Goal: Transaction & Acquisition: Purchase product/service

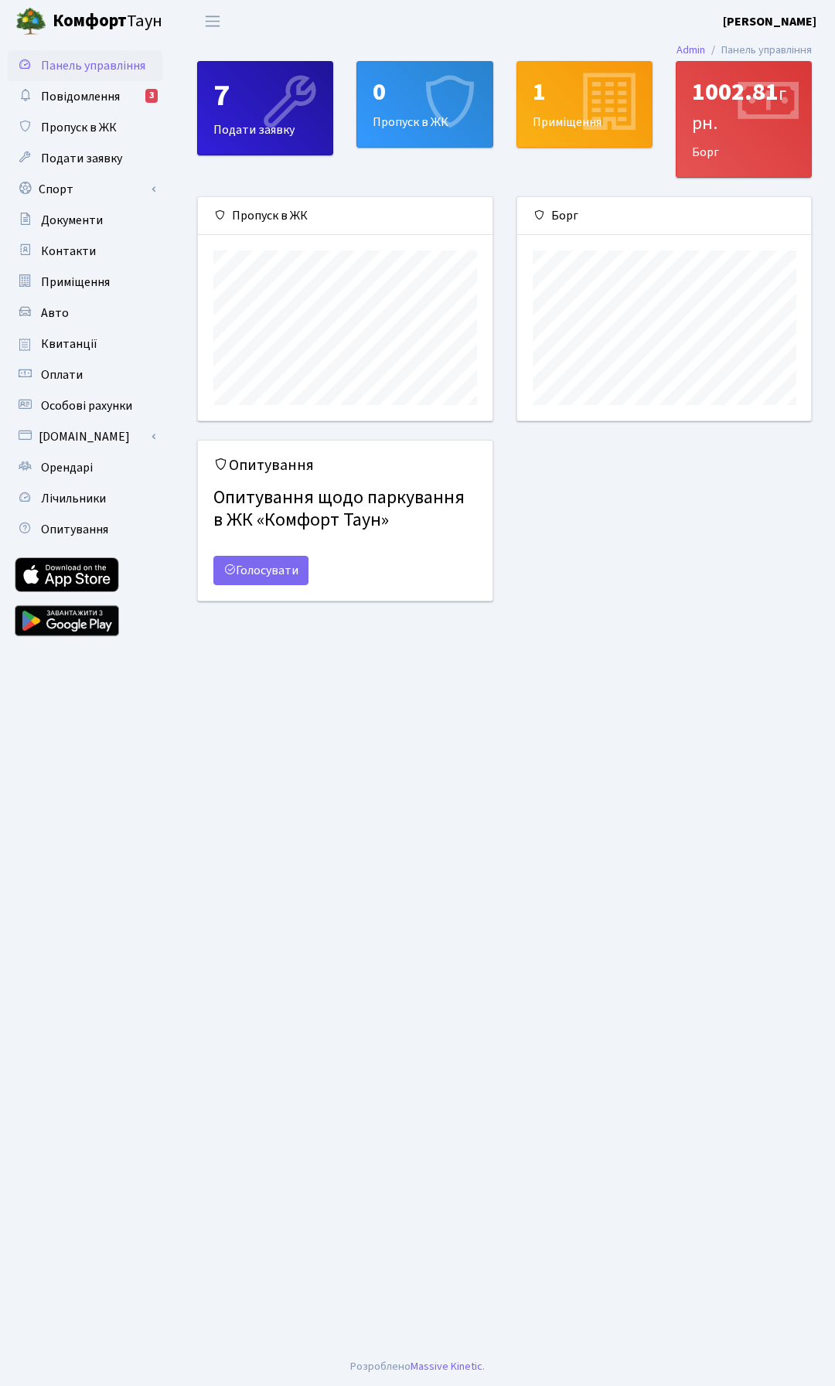
scroll to position [223, 294]
click at [742, 150] on div at bounding box center [766, 109] width 73 height 111
click at [709, 125] on span "грн." at bounding box center [739, 108] width 94 height 56
click at [79, 344] on span "Квитанції" at bounding box center [69, 343] width 56 height 17
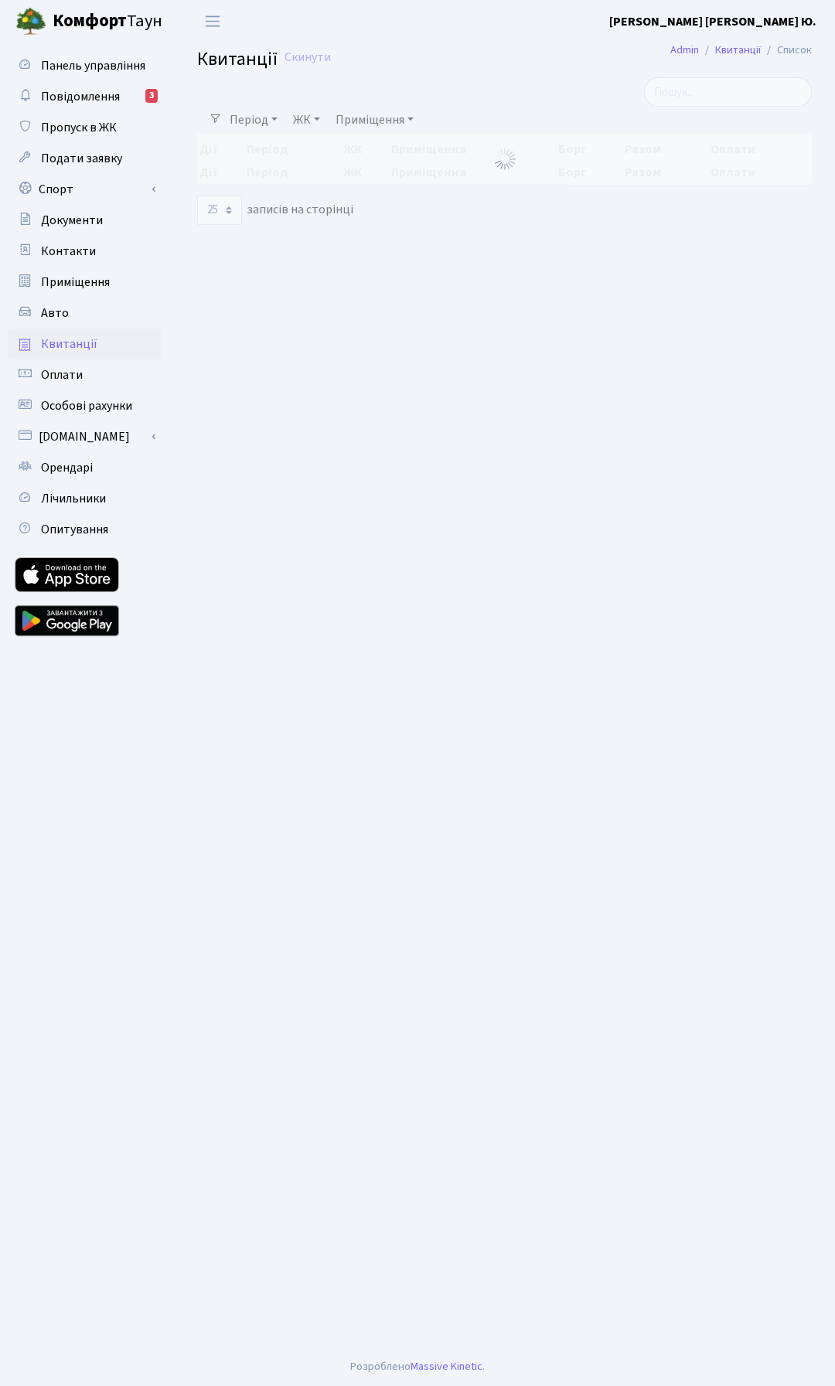
select select "25"
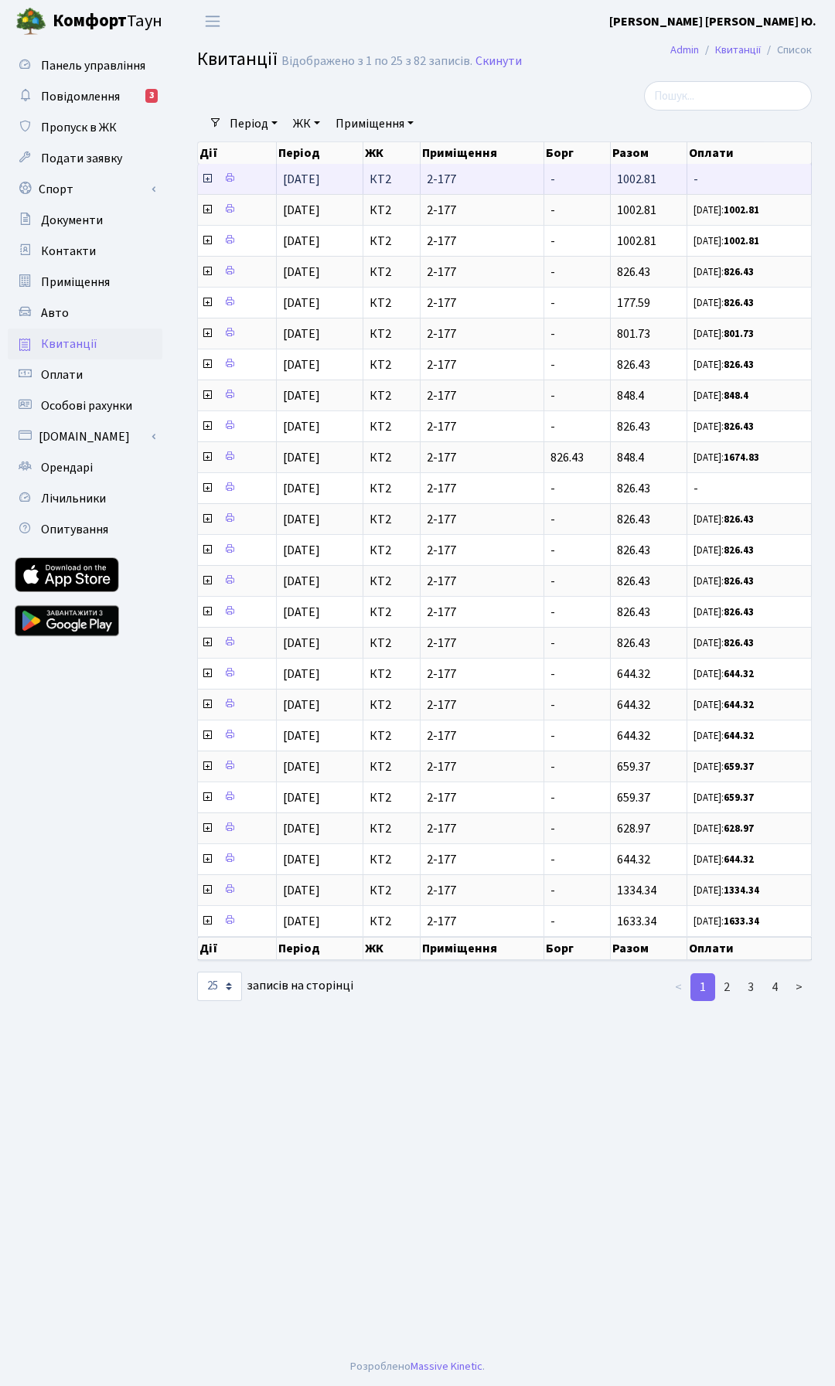
click at [556, 182] on td "-" at bounding box center [577, 179] width 66 height 30
click at [795, 185] on span "-" at bounding box center [748, 179] width 111 height 12
click at [207, 180] on icon at bounding box center [207, 178] width 12 height 12
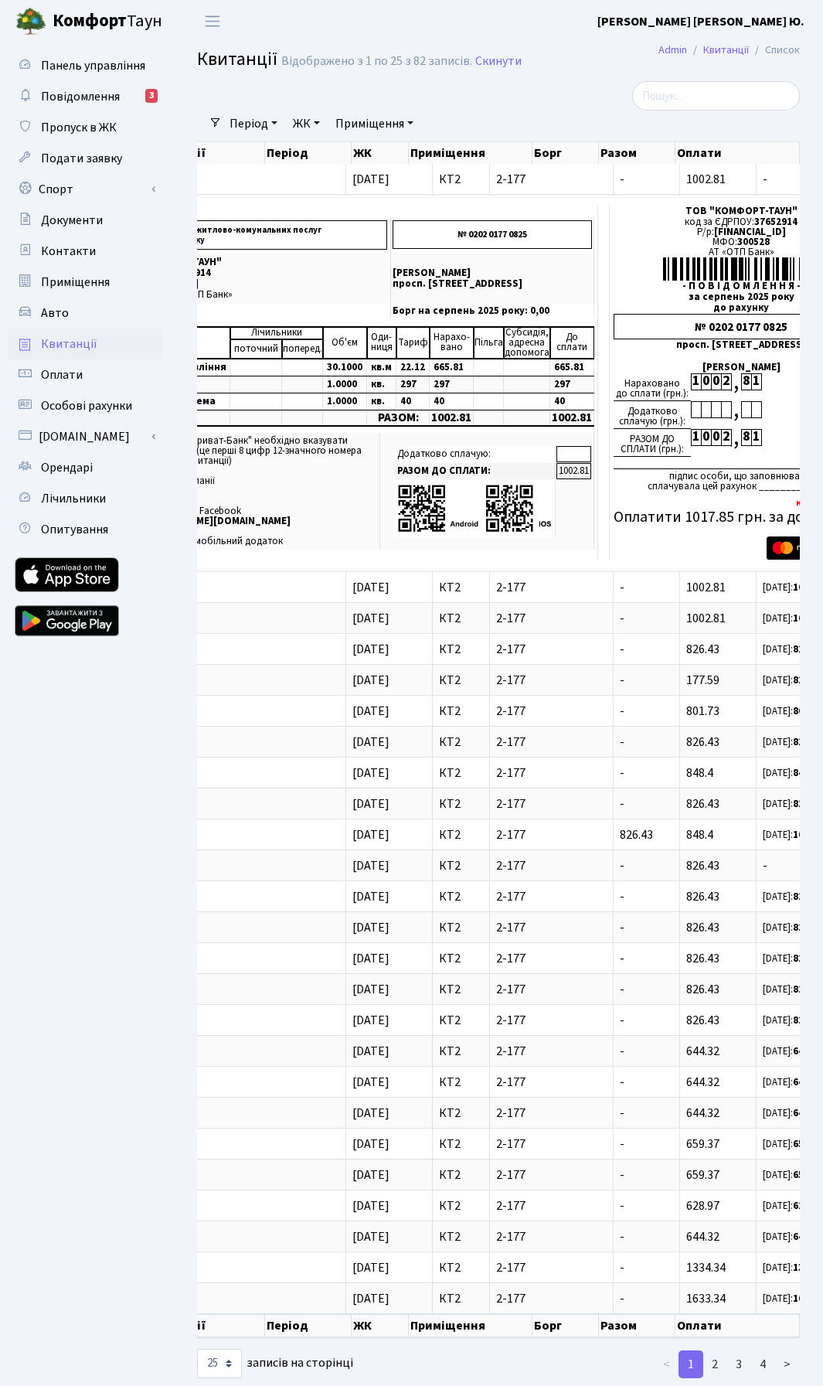
scroll to position [0, 175]
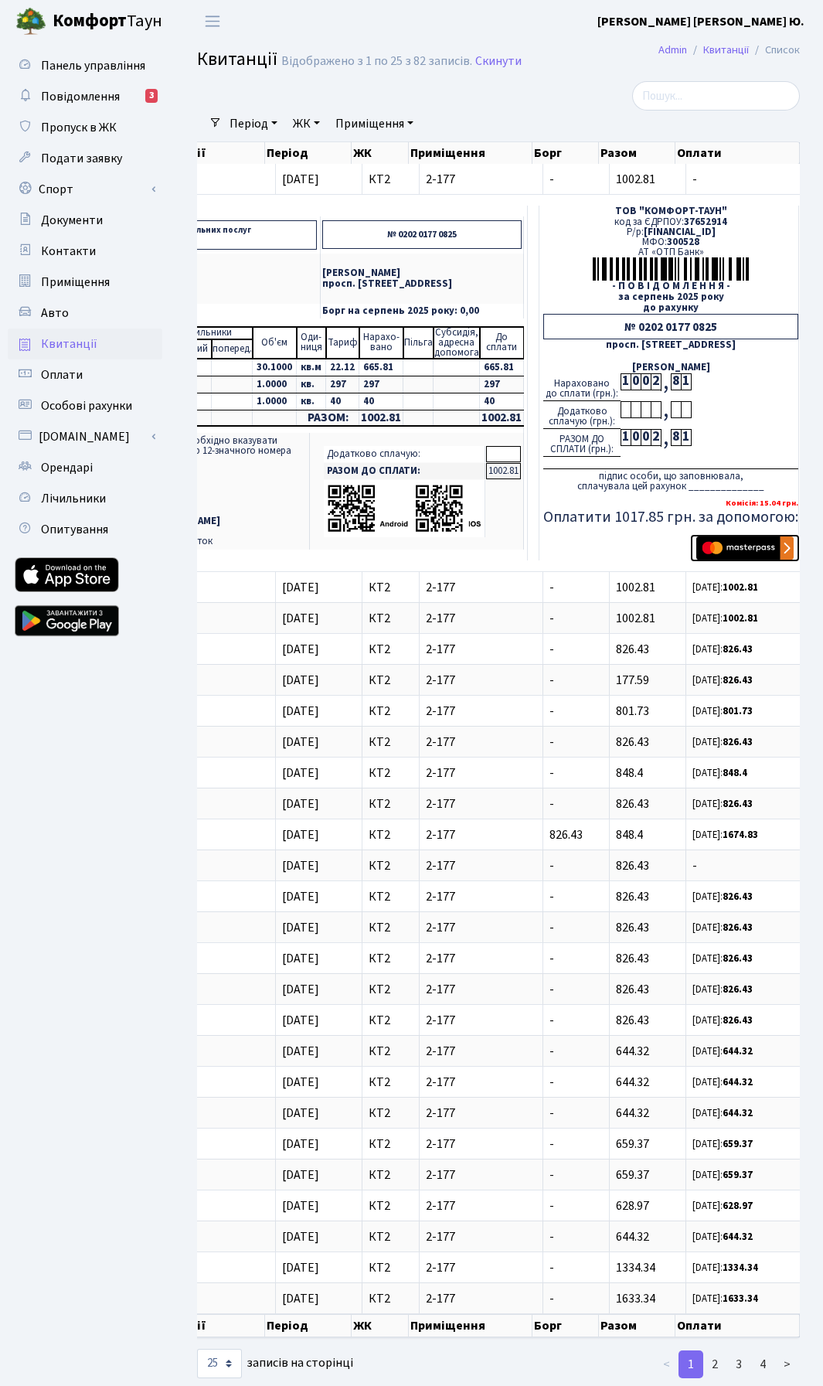
click at [733, 549] on img "submit" at bounding box center [744, 547] width 97 height 23
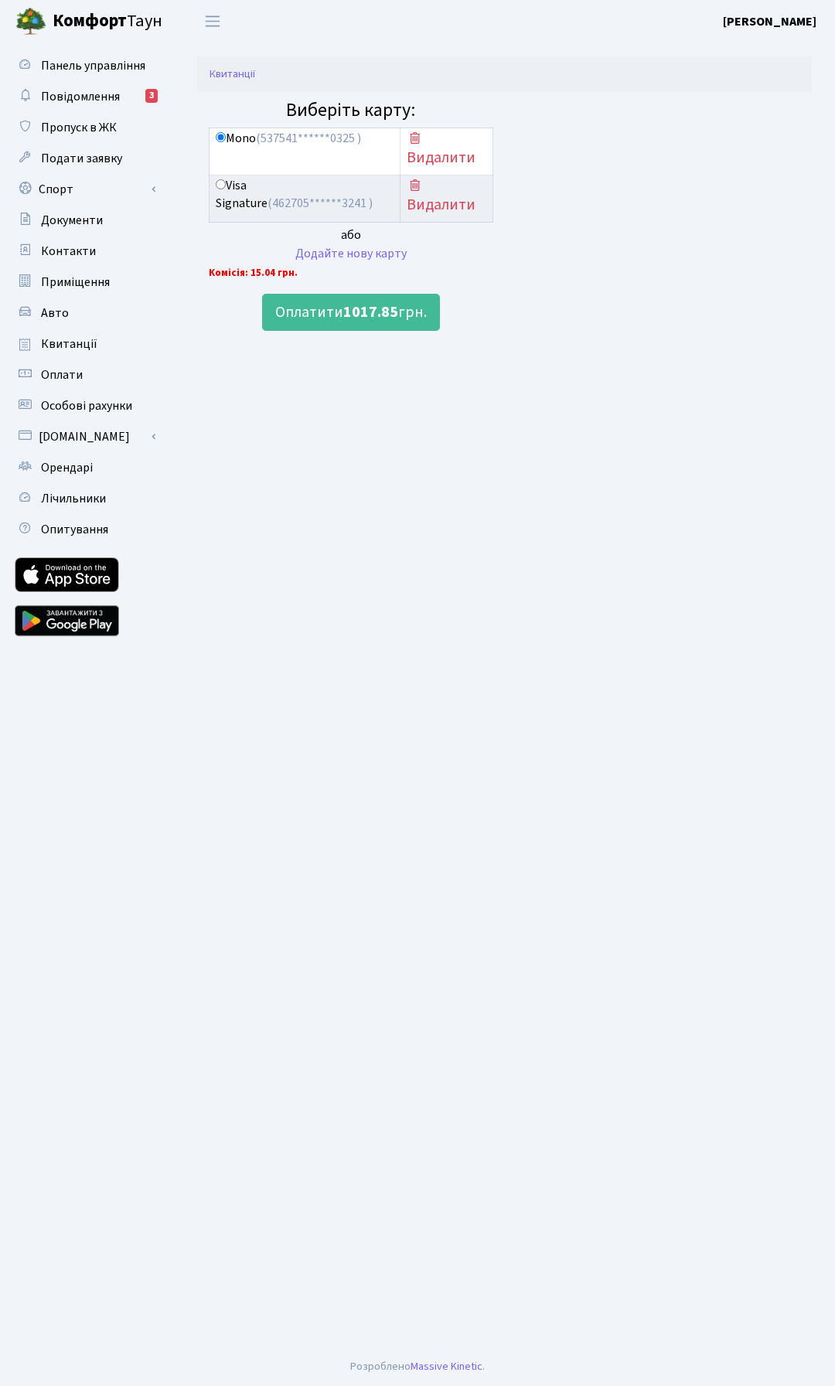
click at [272, 179] on label "Visa Signature (462705******3241 )" at bounding box center [305, 195] width 178 height 36
click at [226, 179] on input "Visa Signature (462705******3241 )" at bounding box center [221, 184] width 10 height 10
radio input "true"
click at [350, 312] on b "1017.85" at bounding box center [370, 312] width 55 height 22
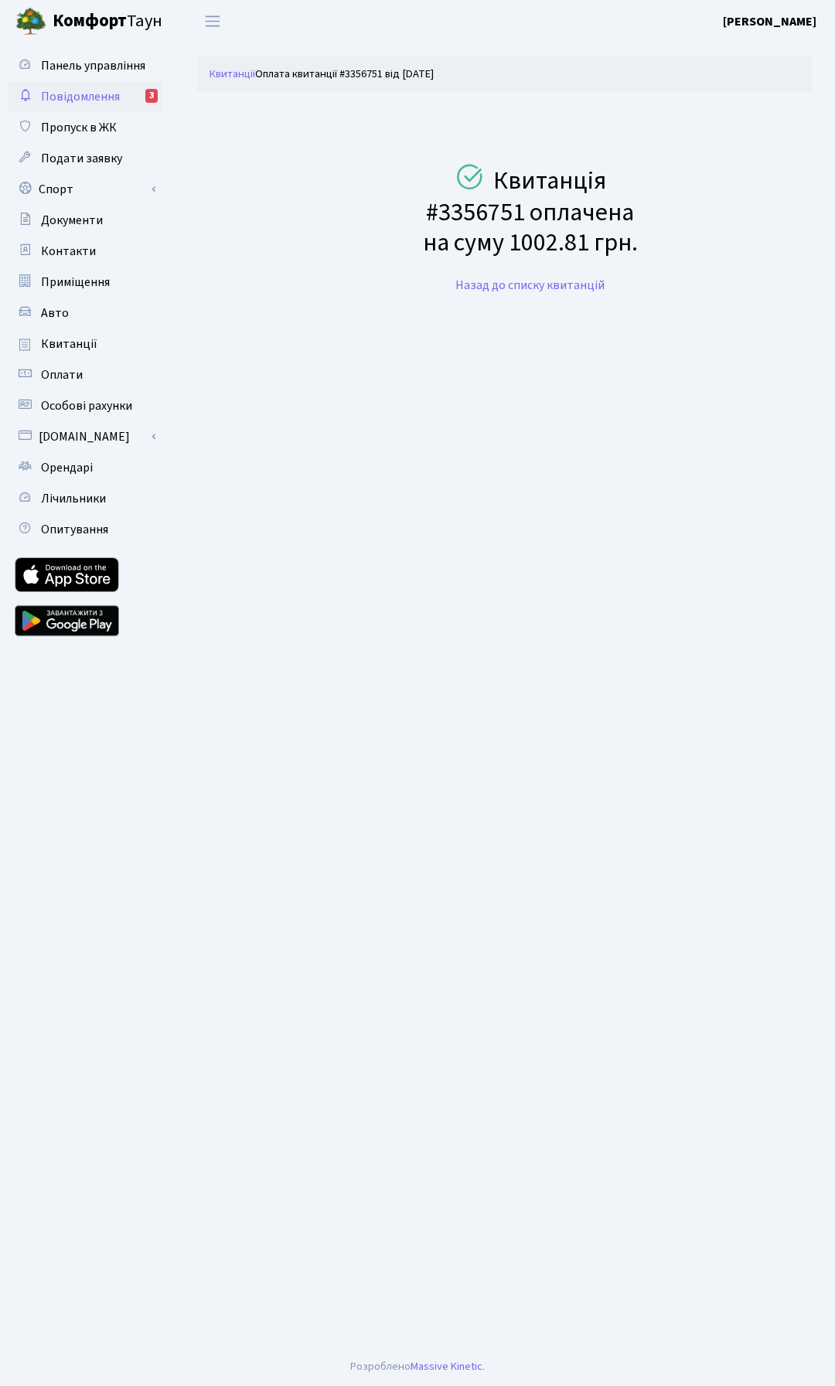
click at [73, 97] on span "Повідомлення" at bounding box center [80, 96] width 79 height 17
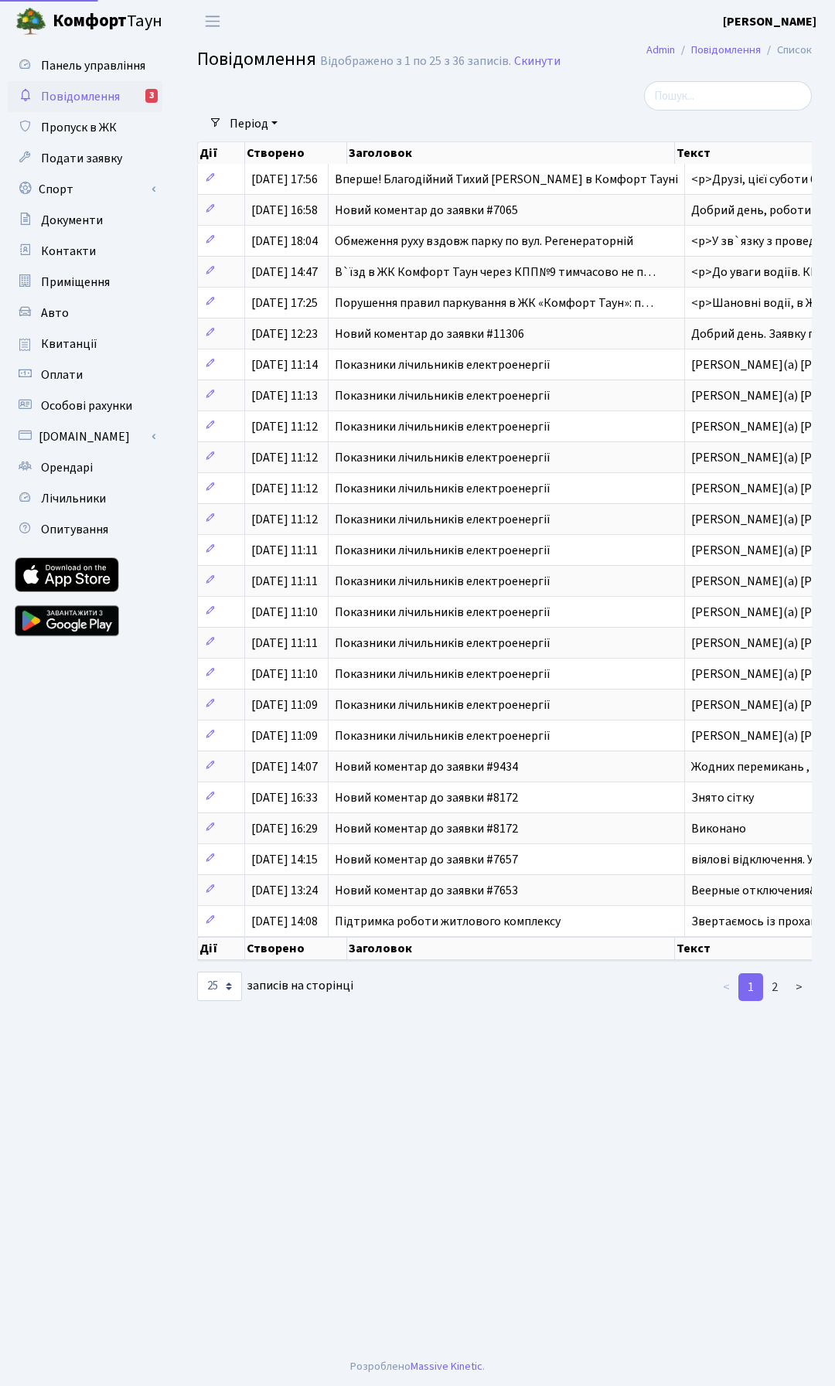
select select "25"
